Goal: Answer question/provide support: Share knowledge or assist other users

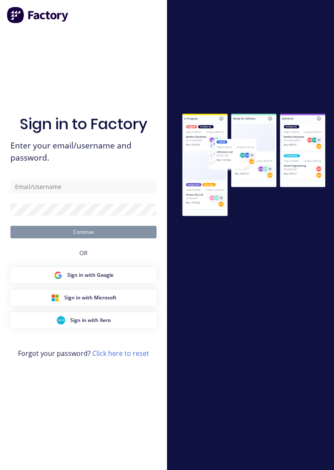
type input "[PERSON_NAME][EMAIL_ADDRESS][PERSON_NAME][DOMAIN_NAME]"
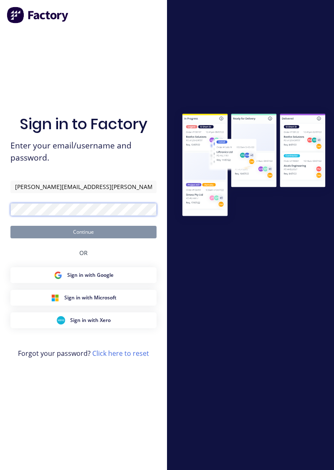
click at [10, 226] on button "Continue" at bounding box center [83, 232] width 146 height 13
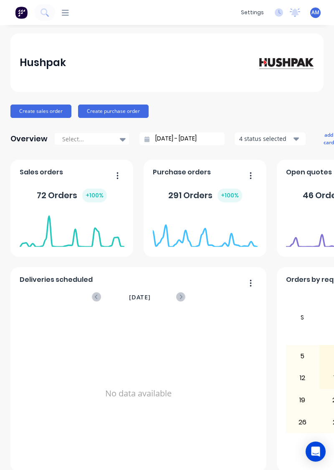
click at [59, 25] on div "dashboard products sales purchasing productivity dashboard products Product Cat…" at bounding box center [167, 235] width 334 height 470
click at [67, 14] on icon at bounding box center [65, 13] width 7 height 8
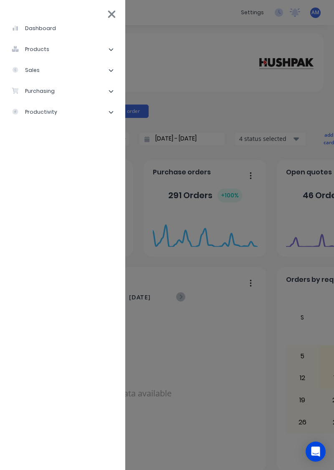
click at [100, 71] on li "sales" at bounding box center [63, 70] width 112 height 21
click at [54, 91] on div "Sales Orders" at bounding box center [42, 91] width 48 height 8
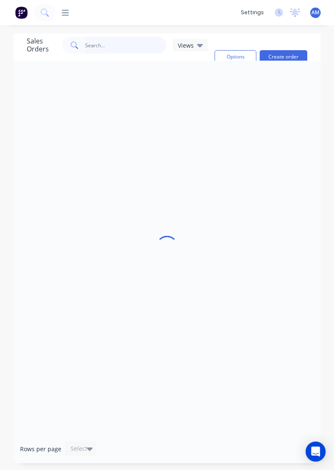
click at [99, 46] on input "text" at bounding box center [126, 45] width 82 height 17
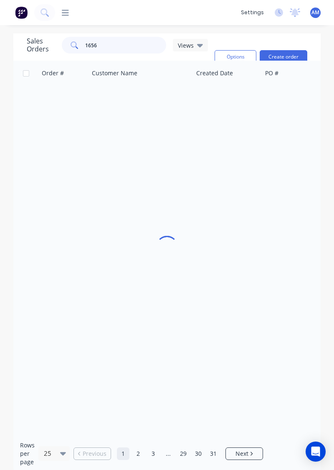
type input "1656"
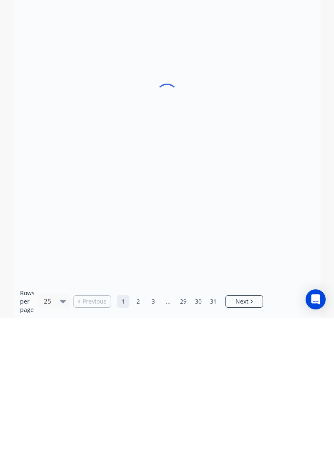
click at [296, 388] on div at bounding box center [167, 248] width 308 height 374
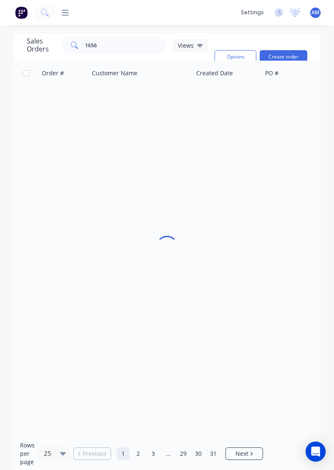
scroll to position [0, 0]
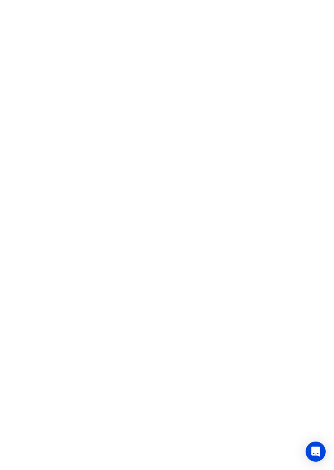
click at [311, 0] on html at bounding box center [167, 0] width 334 height 0
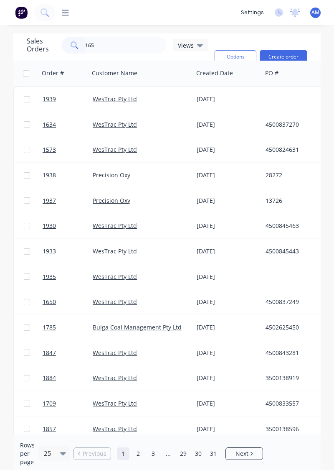
type input "1656"
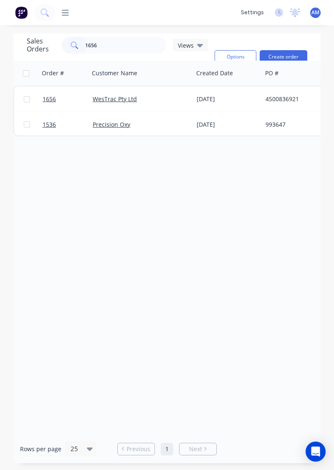
click at [215, 102] on div "[DATE]" at bounding box center [228, 99] width 62 height 8
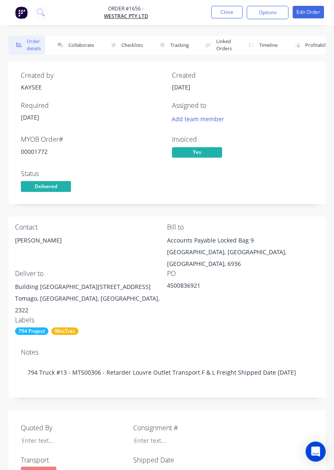
click at [85, 43] on button "Collaborate" at bounding box center [74, 45] width 48 height 19
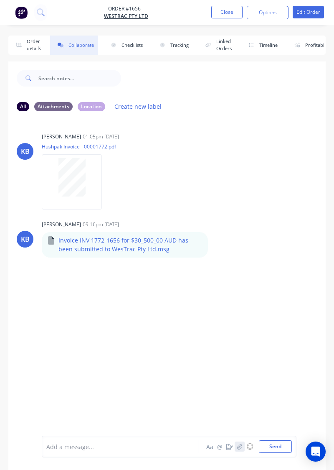
click at [241, 447] on icon "button" at bounding box center [239, 446] width 5 height 6
click at [281, 449] on button "Send" at bounding box center [275, 446] width 33 height 13
click at [178, 210] on div "KB [PERSON_NAME] 01:05pm [DATE] Hushpak Invoice - 00001772.pdf Labels Download …" at bounding box center [167, 276] width 318 height 317
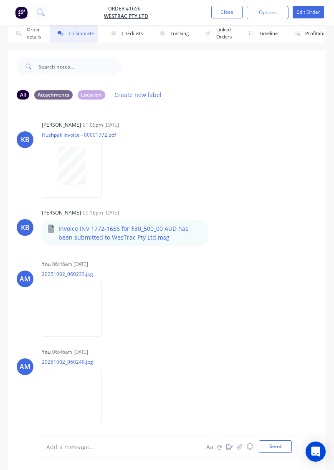
click at [231, 15] on button "Close" at bounding box center [226, 12] width 31 height 13
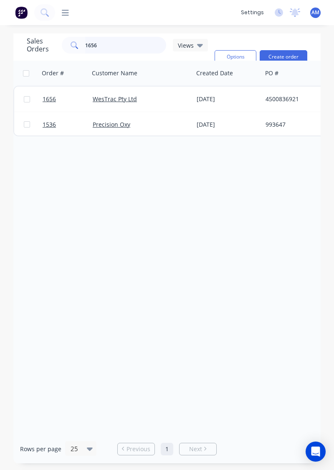
click at [158, 53] on input "1656" at bounding box center [126, 45] width 82 height 17
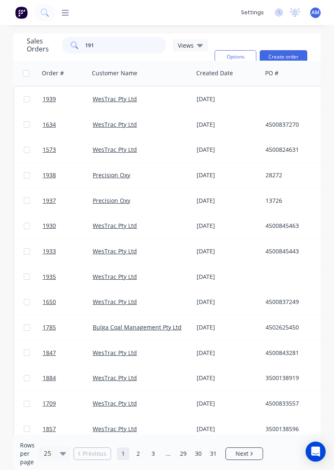
type input "1910"
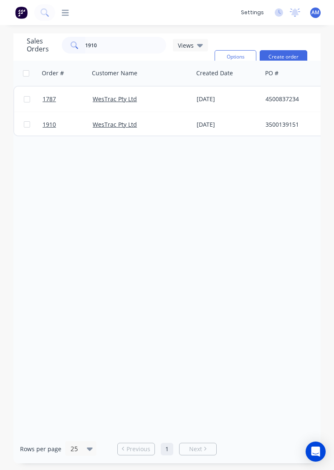
click at [260, 122] on div "[DATE]" at bounding box center [228, 124] width 69 height 25
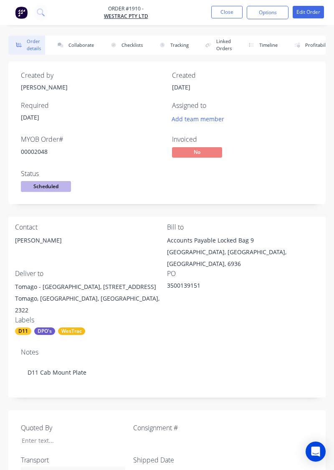
click at [76, 54] on button "Collaborate" at bounding box center [74, 45] width 48 height 19
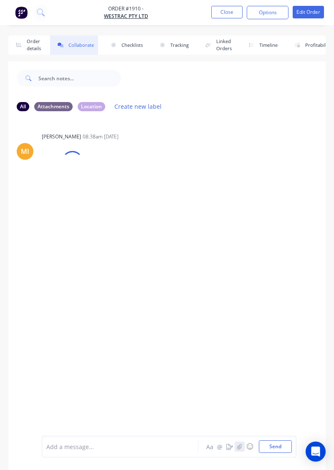
click at [238, 451] on button "button" at bounding box center [240, 446] width 10 height 10
click at [276, 453] on button "Send" at bounding box center [275, 446] width 33 height 13
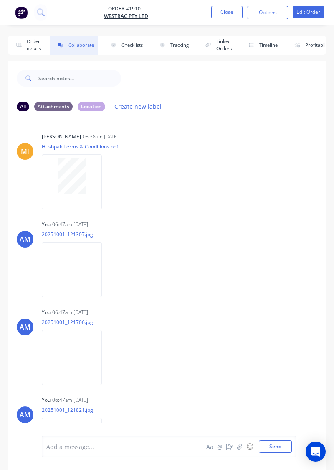
click at [232, 13] on button "Close" at bounding box center [226, 12] width 31 height 13
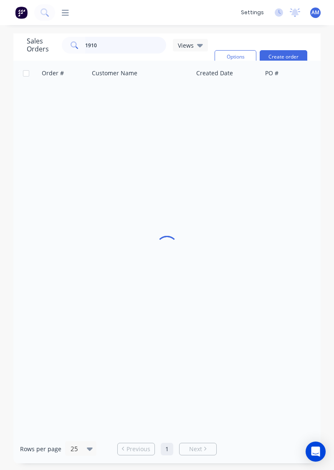
click at [156, 45] on input "1910" at bounding box center [126, 45] width 82 height 17
type input "1650"
click at [263, 108] on div "4500837249" at bounding box center [314, 99] width 104 height 25
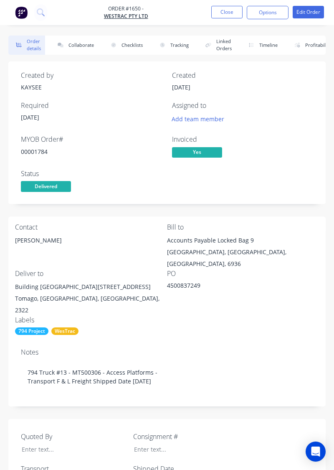
click at [84, 53] on button "Collaborate" at bounding box center [74, 45] width 48 height 19
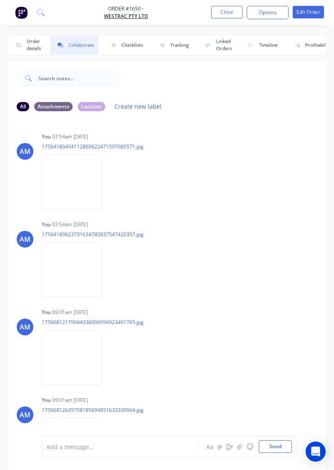
click at [229, 14] on button "Close" at bounding box center [226, 12] width 31 height 13
